Goal: Book appointment/travel/reservation

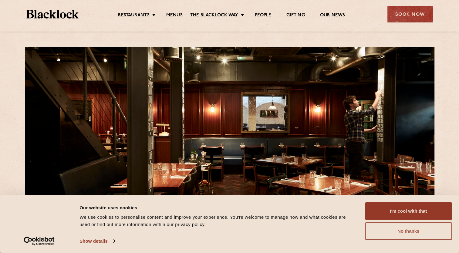
click at [397, 231] on button "No thanks" at bounding box center [408, 231] width 87 height 18
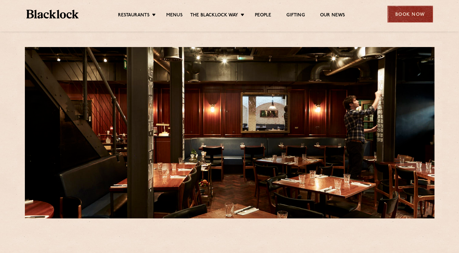
click at [413, 12] on div "Book Now" at bounding box center [409, 14] width 45 height 17
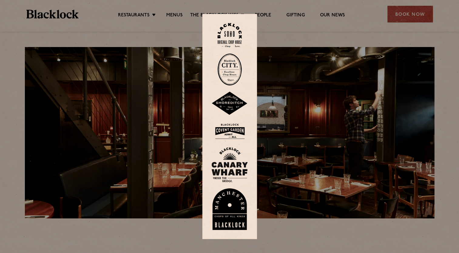
click at [291, 144] on div at bounding box center [229, 126] width 459 height 253
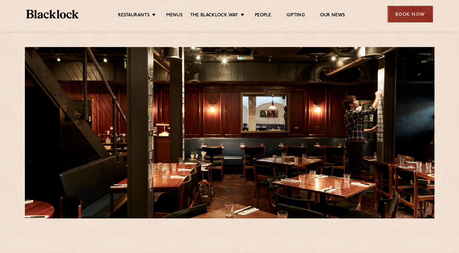
click at [414, 21] on div "Book Now" at bounding box center [409, 14] width 45 height 17
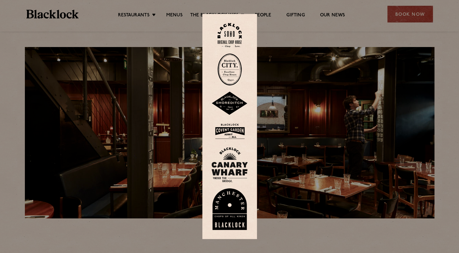
click at [233, 67] on img at bounding box center [229, 69] width 24 height 32
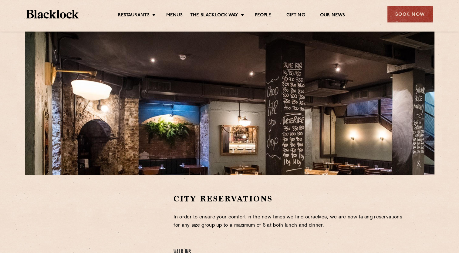
scroll to position [42, 0]
